Goal: Information Seeking & Learning: Learn about a topic

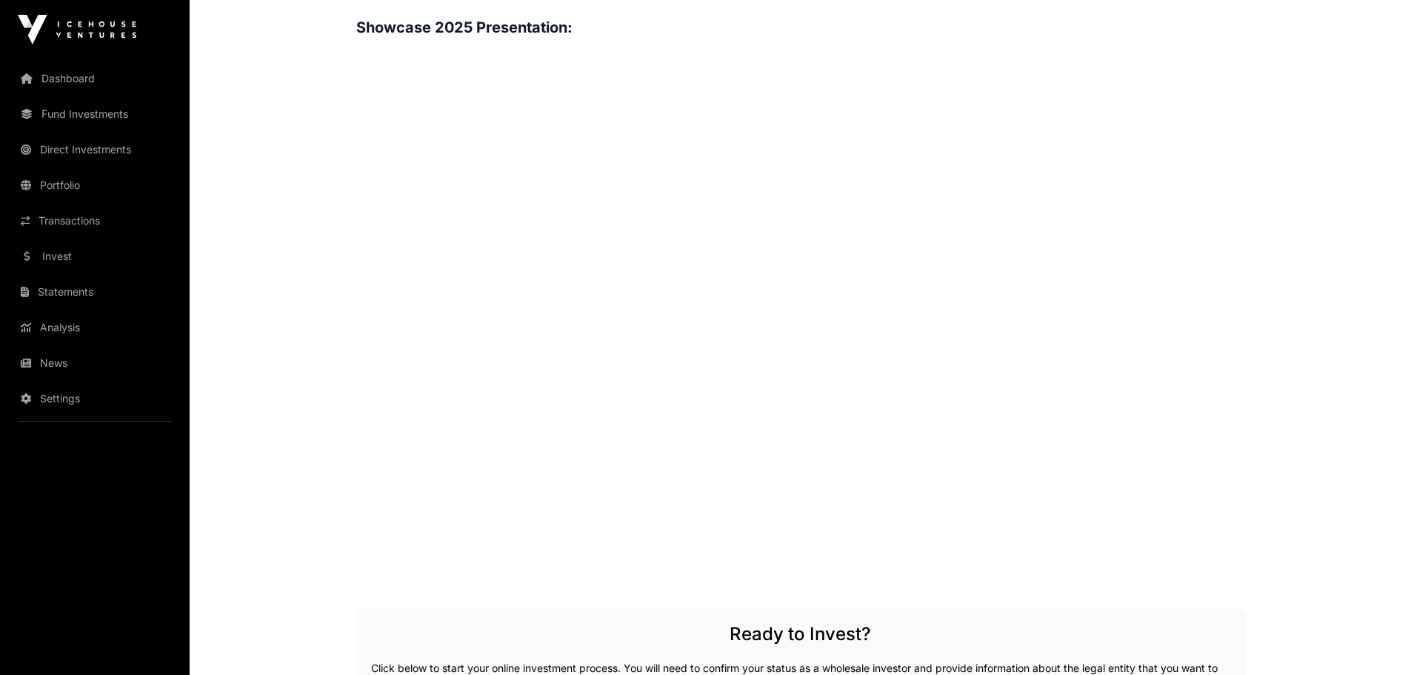
scroll to position [1778, 0]
click at [413, 598] on div "Overview: [PERSON_NAME] Aerospace, founded in [DATE], is a space transportation…" at bounding box center [800, 88] width 889 height 2356
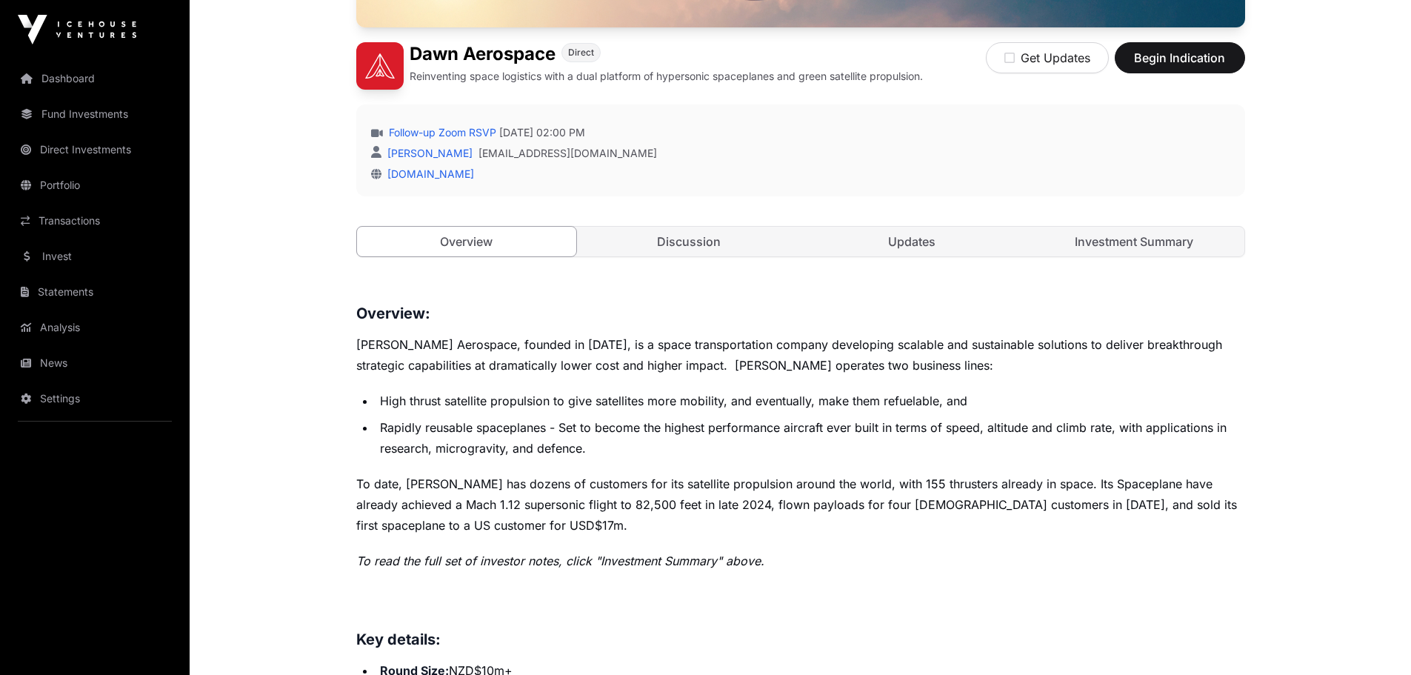
scroll to position [385, 0]
click at [698, 243] on link "Discussion" at bounding box center [689, 243] width 220 height 30
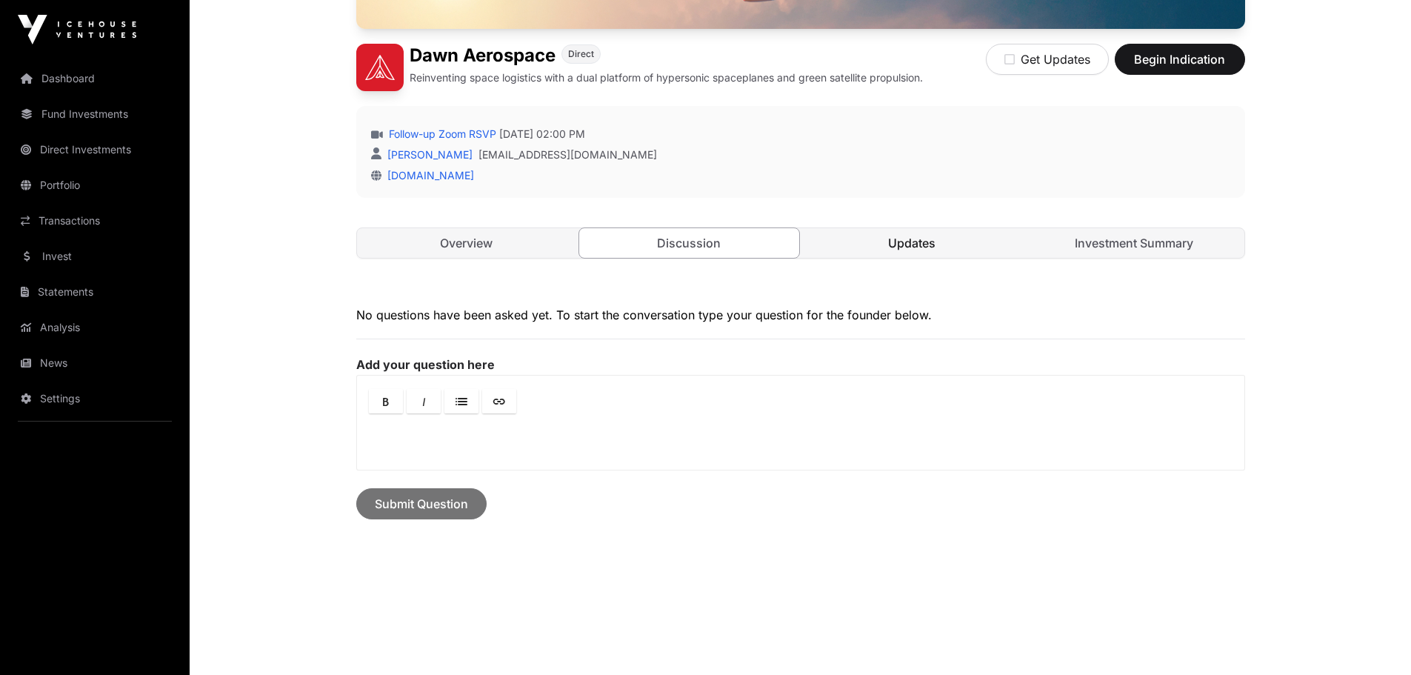
click at [921, 240] on link "Updates" at bounding box center [912, 243] width 220 height 30
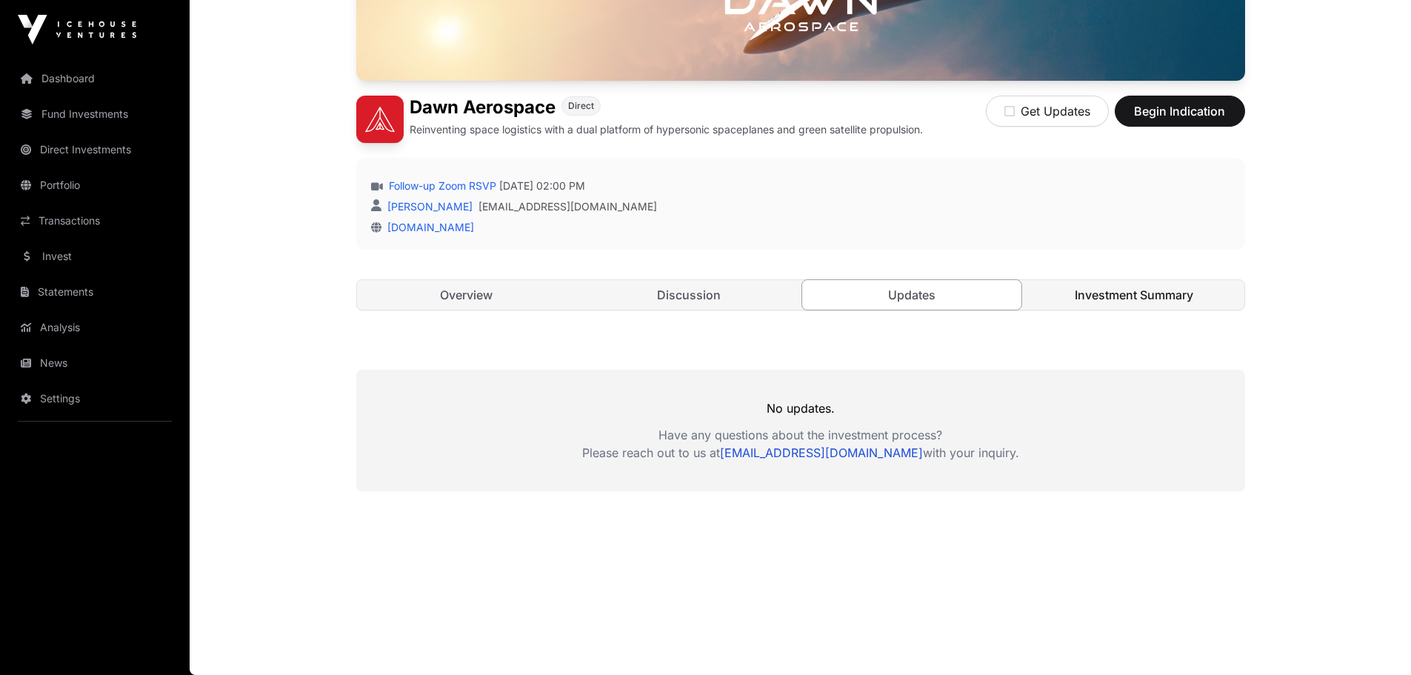
click at [1103, 293] on link "Investment Summary" at bounding box center [1135, 295] width 220 height 30
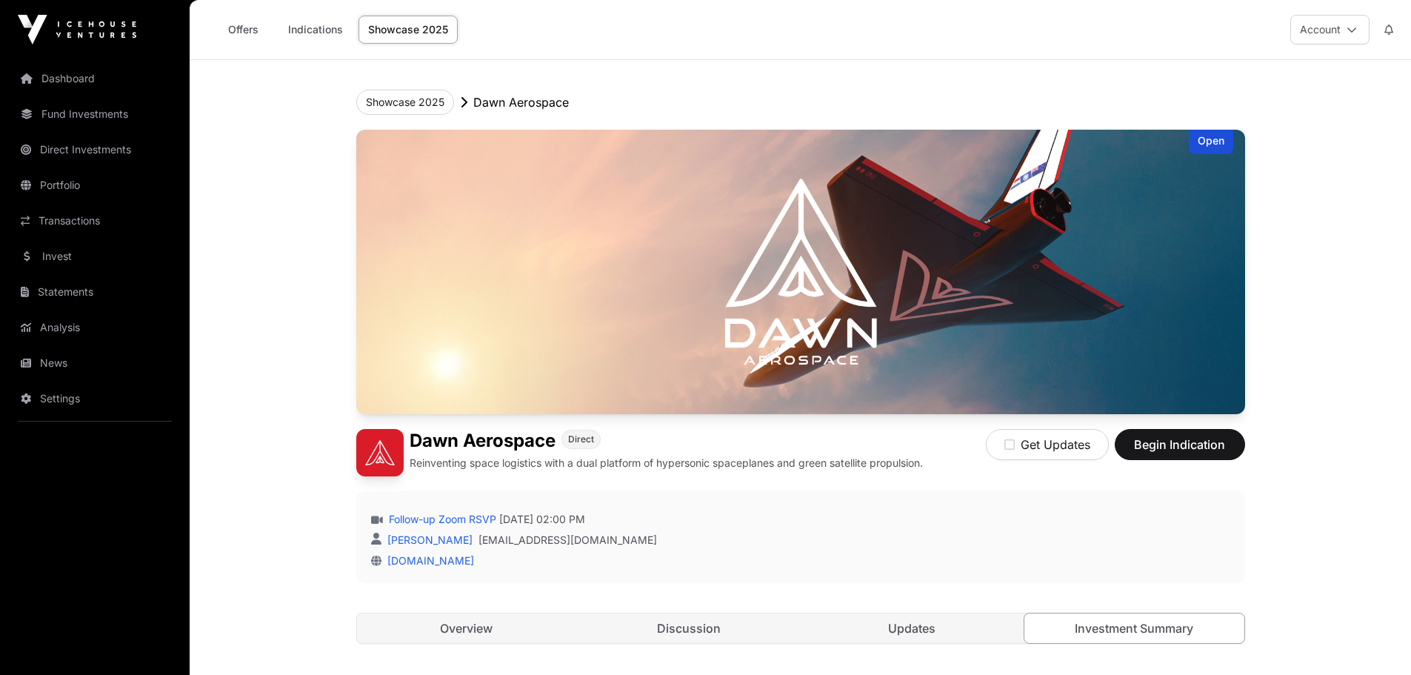
scroll to position [333, 0]
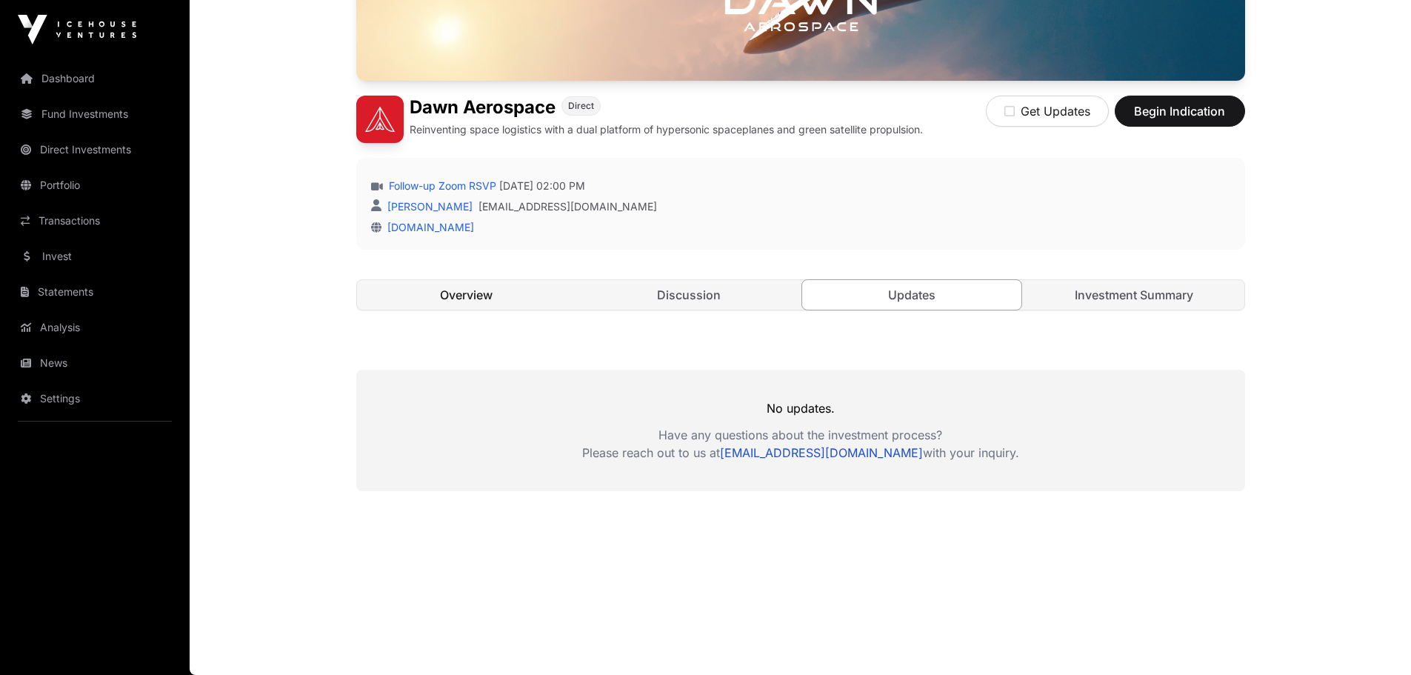
click at [458, 286] on link "Overview" at bounding box center [467, 295] width 220 height 30
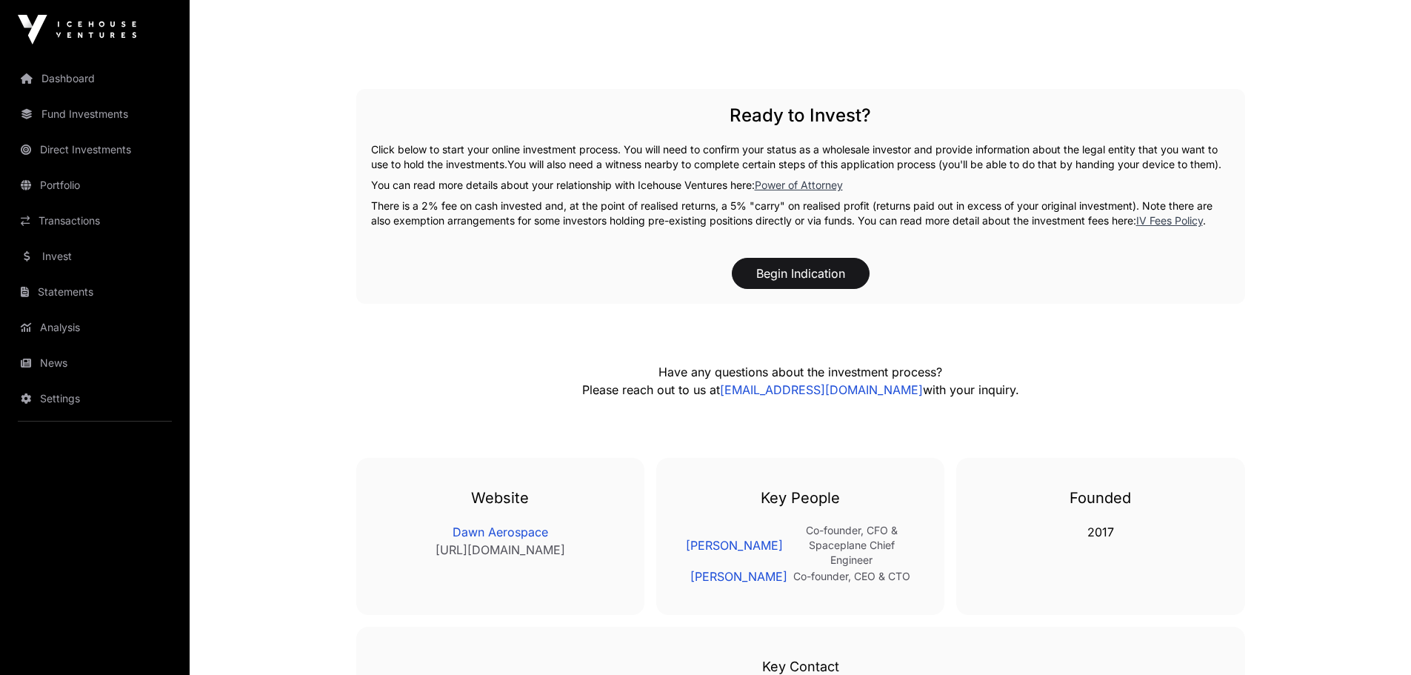
scroll to position [2378, 0]
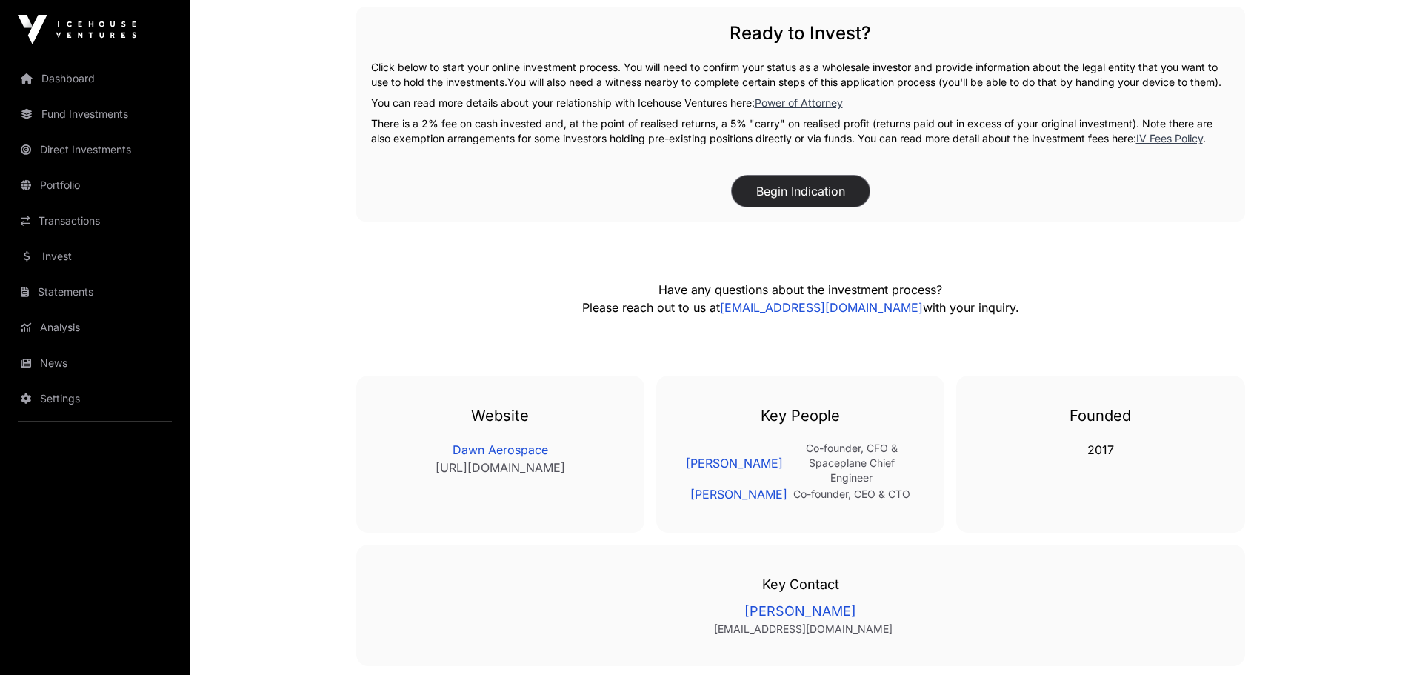
click at [813, 199] on button "Begin Indication" at bounding box center [801, 191] width 138 height 31
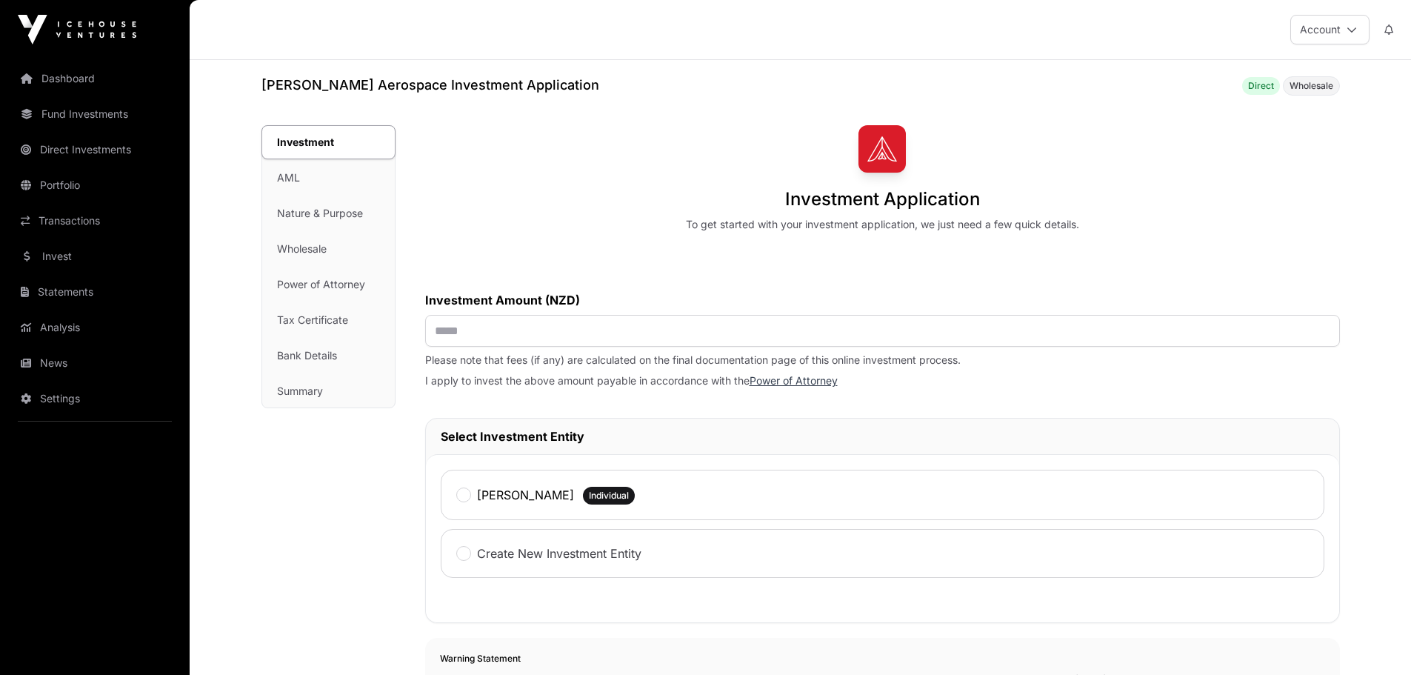
scroll to position [2378, 0]
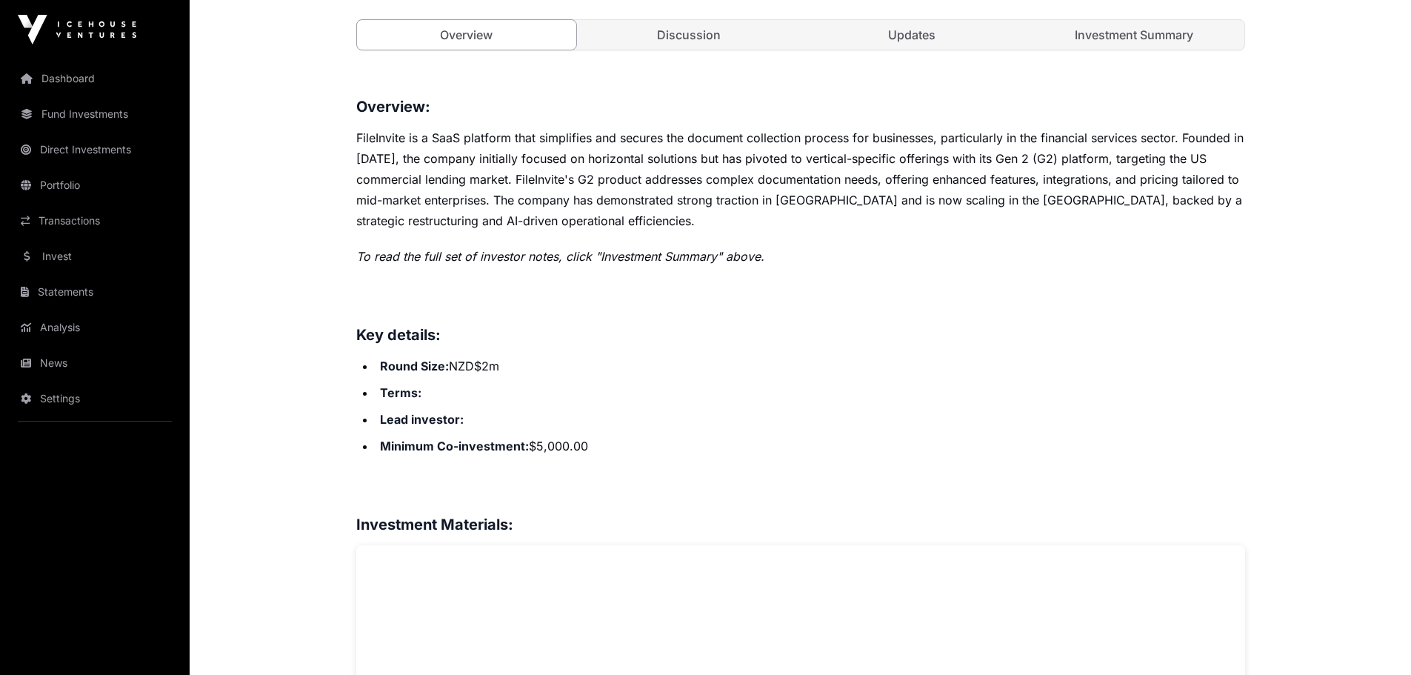
scroll to position [593, 0]
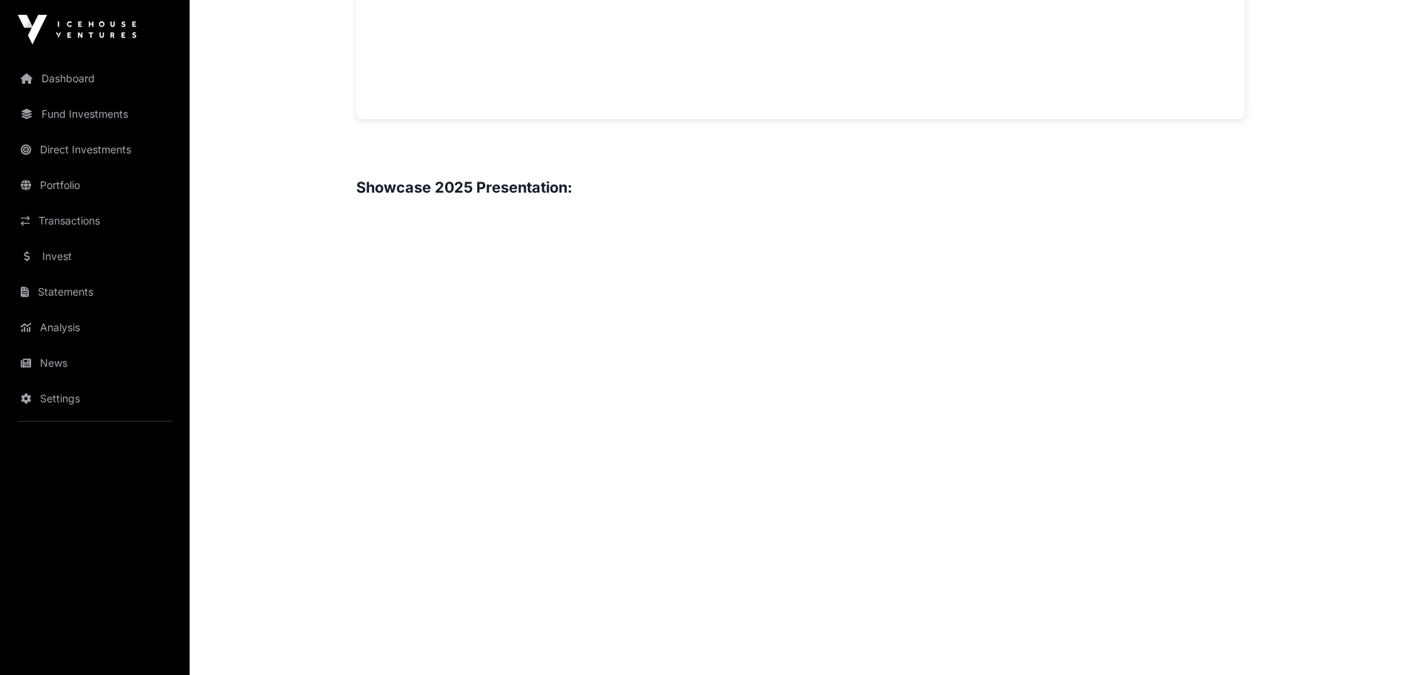
scroll to position [1537, 0]
drag, startPoint x: 1340, startPoint y: 285, endPoint x: 1362, endPoint y: 338, distance: 57.4
click at [1362, 338] on main "Showcase 2025 Aspiring Materials Open Aspiring Materials Direct Converting mini…" at bounding box center [801, 30] width 1222 height 3014
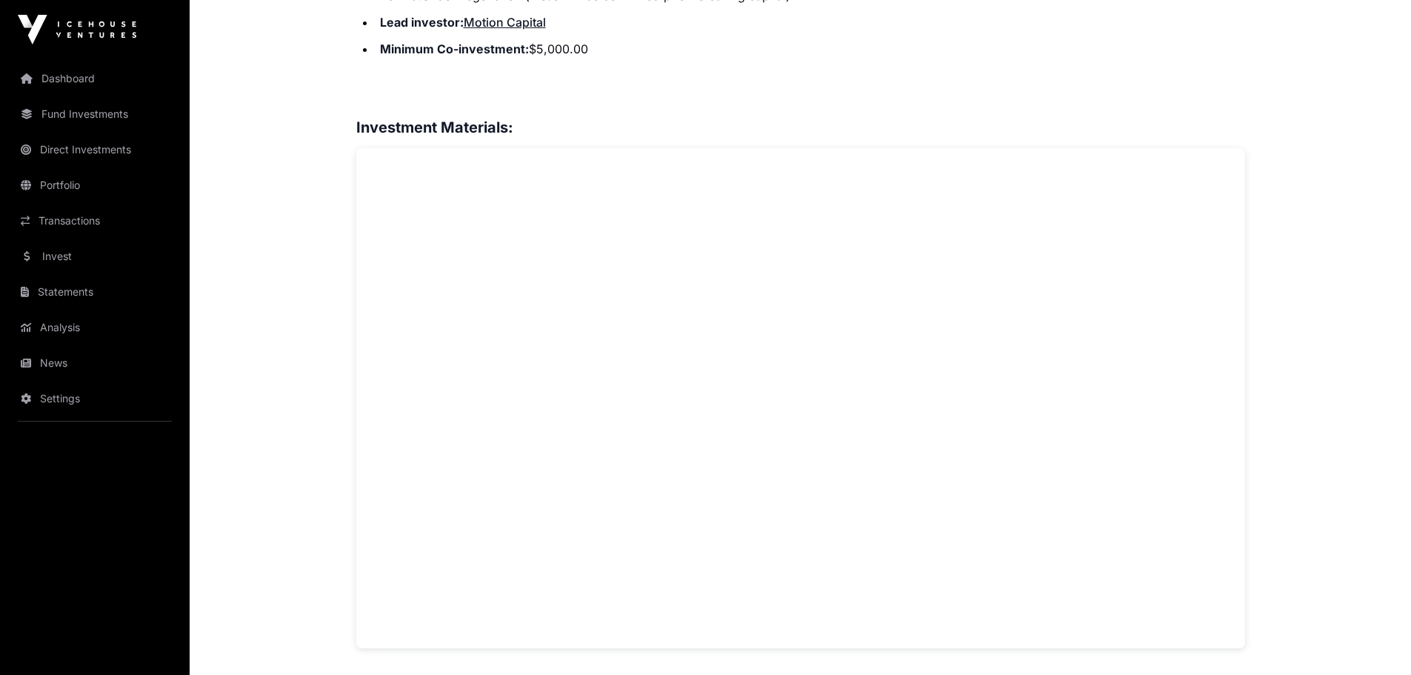
scroll to position [983, 0]
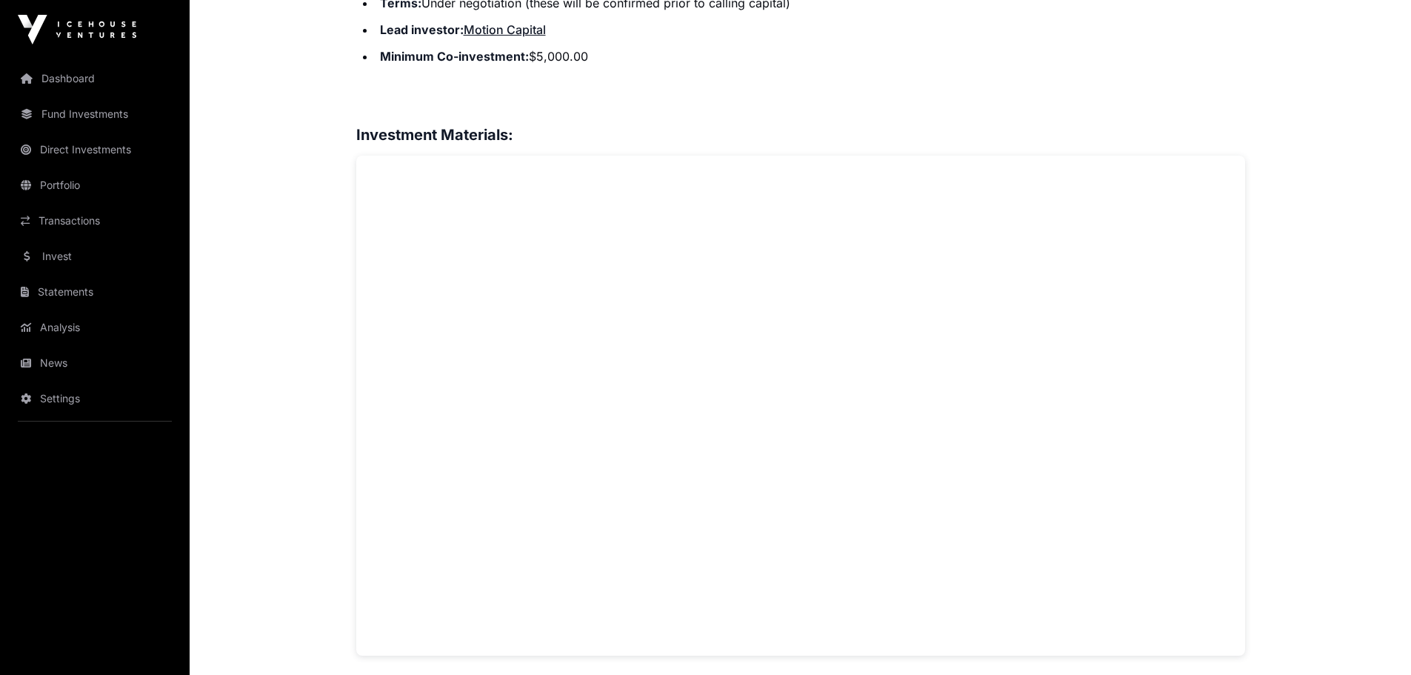
click at [624, 109] on h3 at bounding box center [800, 102] width 889 height 24
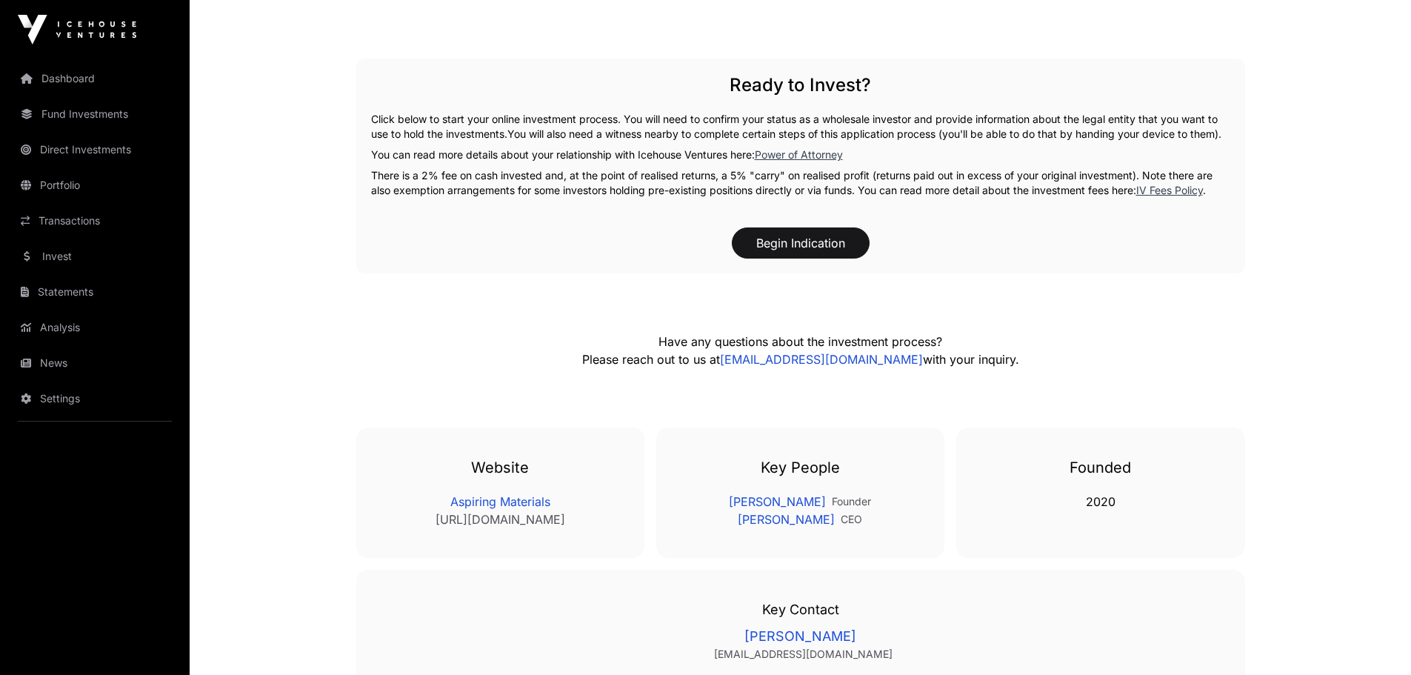
scroll to position [2252, 0]
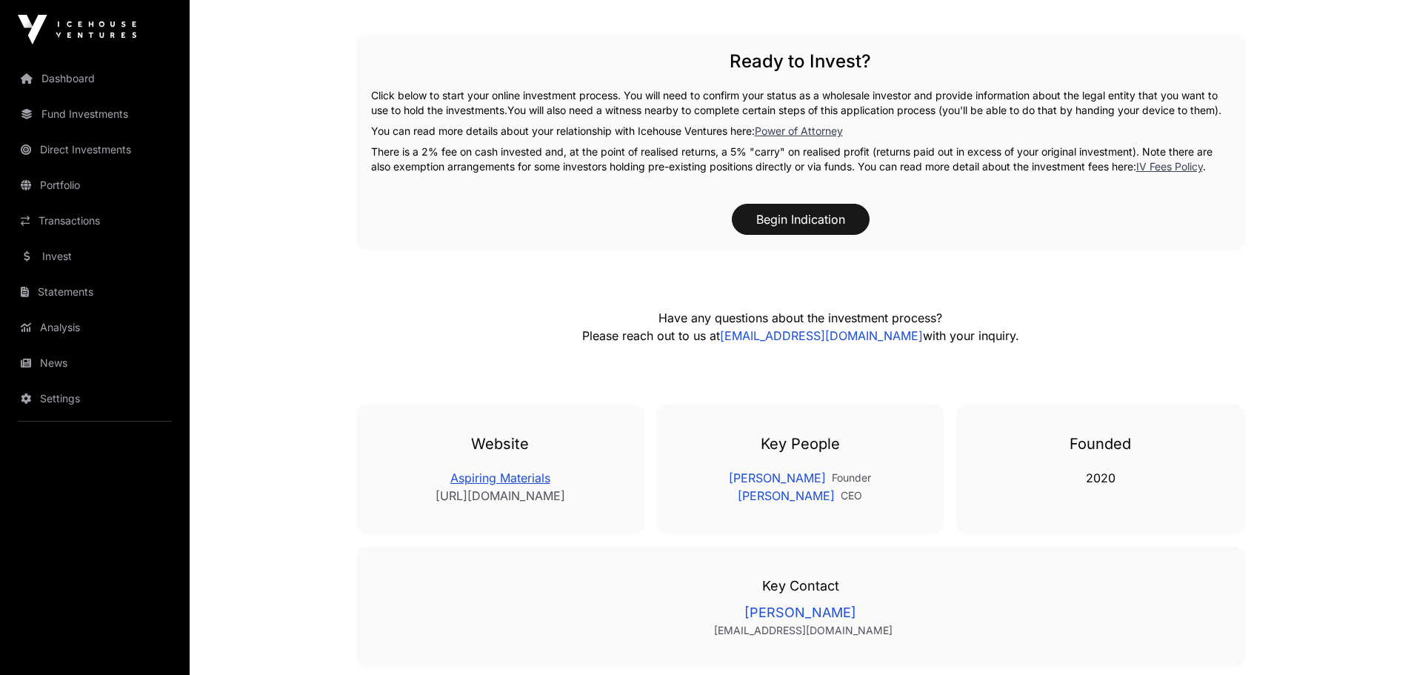
click at [516, 487] on link "Aspiring Materials" at bounding box center [500, 478] width 229 height 18
